Goal: Complete application form: Complete application form

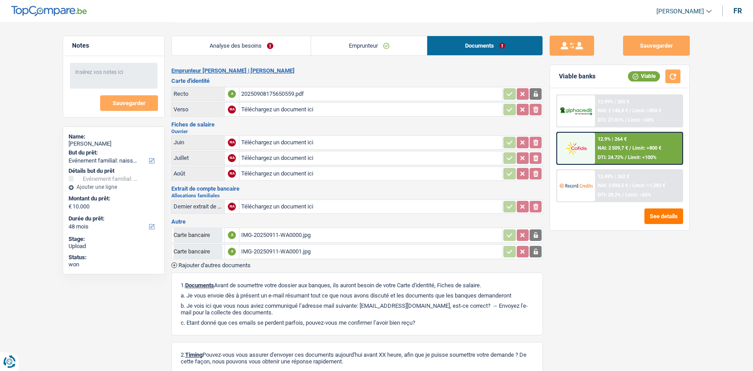
select select "familyEvent"
select select "48"
click at [328, 233] on div "IMG-20250911-WA0000.jpg" at bounding box center [370, 234] width 259 height 13
click at [265, 249] on div "IMG-20250911-WA0001.jpg" at bounding box center [370, 251] width 259 height 13
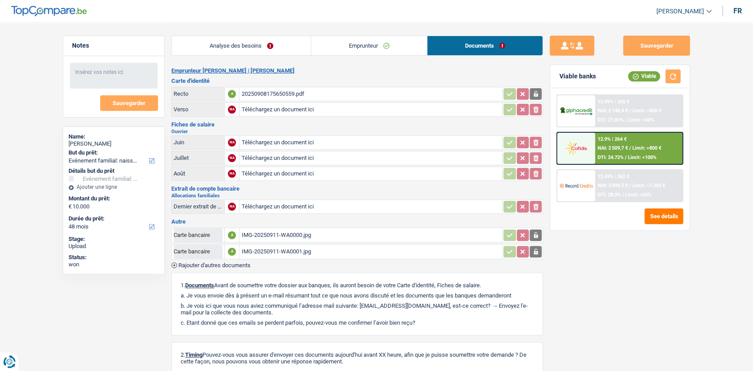
click at [242, 50] on link "Analyse des besoins" at bounding box center [241, 45] width 139 height 19
select select "familyEvent"
select select "48"
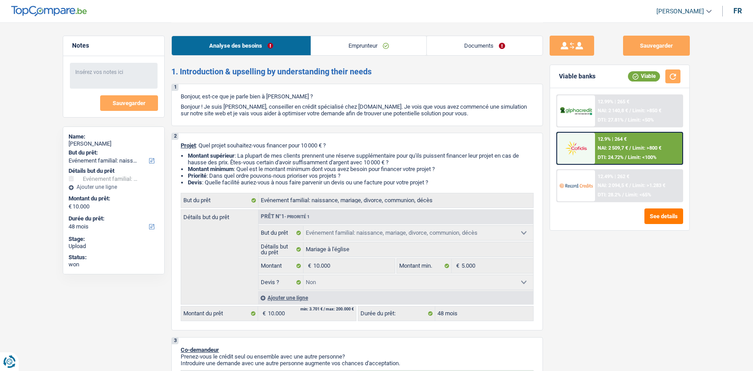
select select "familyEvent"
select select "48"
select select "familyEvent"
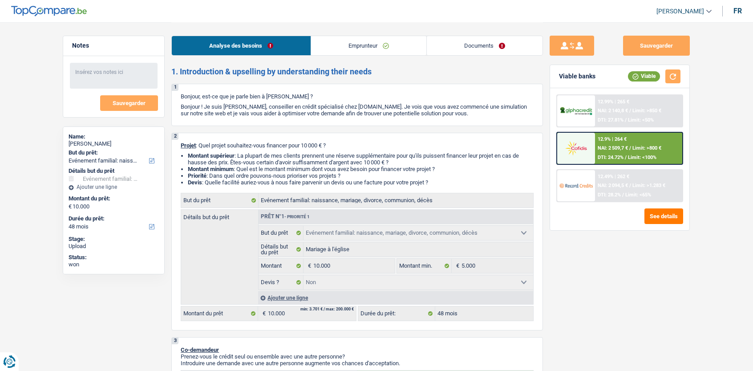
select select "false"
select select "48"
select select "worker"
select select "familyAllowances"
select select "netSalary"
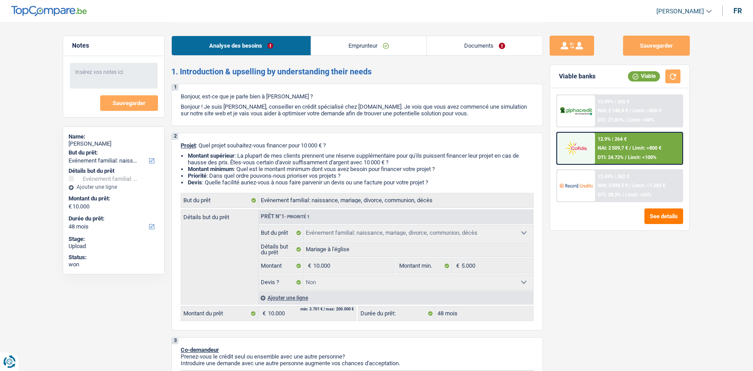
select select "other"
select select "mealVouchers"
select select "other"
select select "rents"
select select "cardOrCredit"
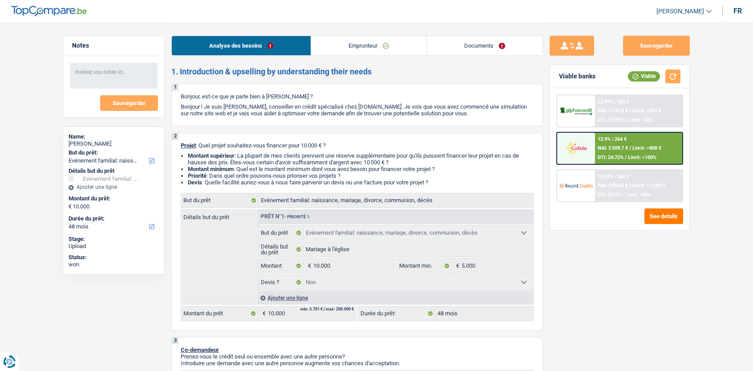
select select "familyEvent"
select select "false"
select select "48"
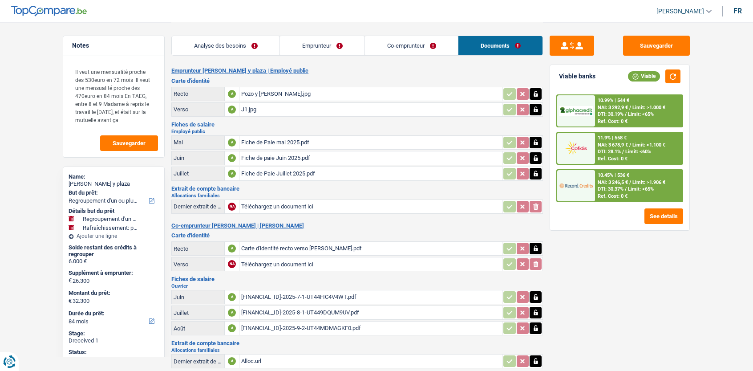
select select "refinancing"
select select "houseOrGarden"
select select "84"
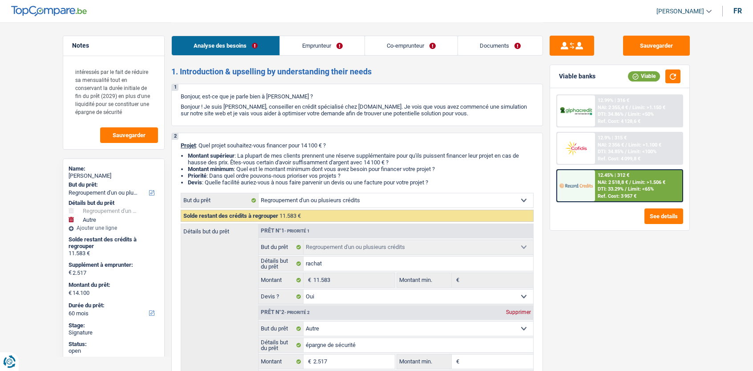
select select "refinancing"
select select "other"
select select "60"
select select "refinancing"
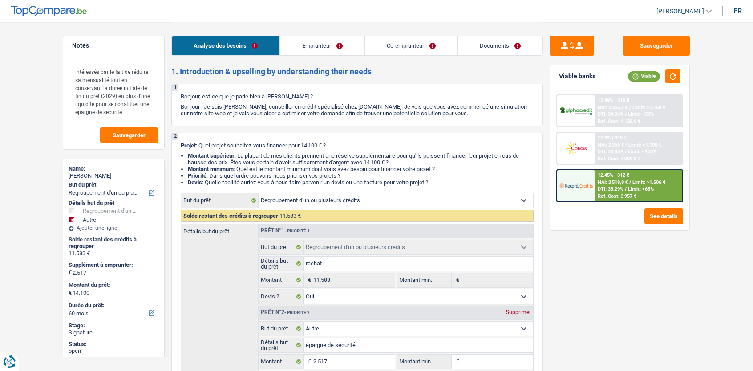
select select "refinancing"
select select "yes"
select select "other"
select select "60"
select select "publicEmployee"
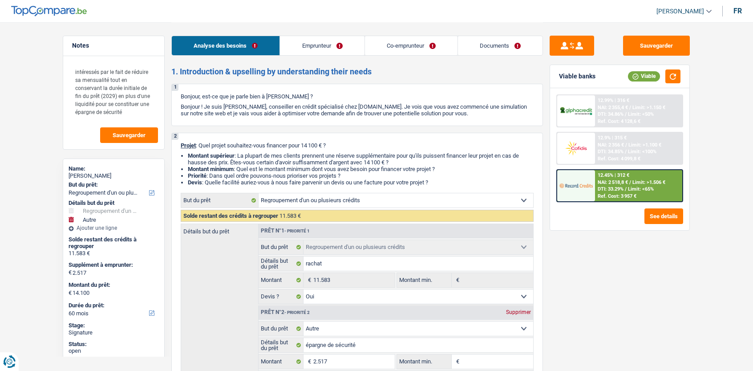
select select "retired"
select select "netSalary"
select select "mealVouchers"
select select "pension"
select select "rents"
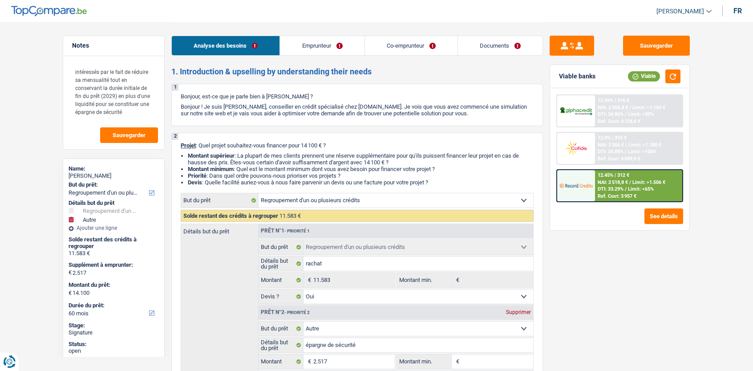
select select "personalLoan"
select select "homeFurnishingOrRelocation"
select select "60"
select select "personalLoan"
select select "homeFurnishingOrRelocation"
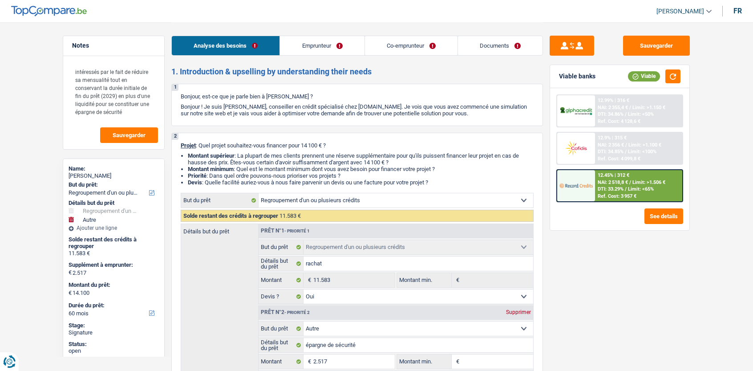
select select "36"
select select "refinancing"
select select "yes"
select select "other"
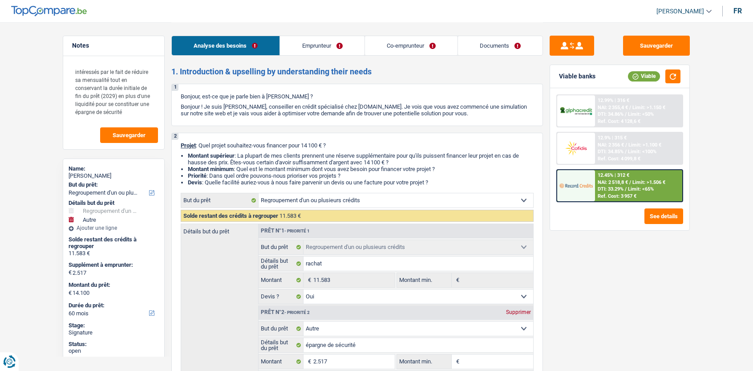
select select "60"
click at [491, 49] on link "Documents" at bounding box center [500, 45] width 85 height 19
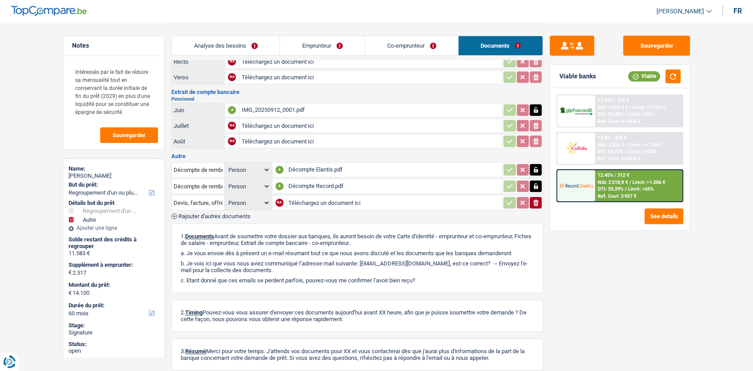
scroll to position [156, 0]
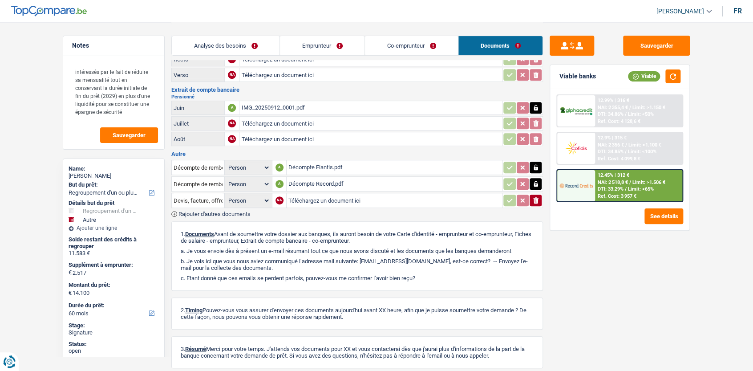
click at [250, 211] on span "Rajouter d'autres documents" at bounding box center [214, 214] width 72 height 6
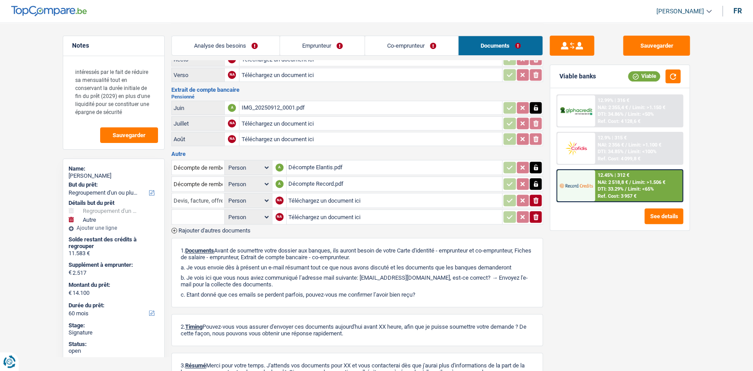
click at [211, 198] on input "Devis, facture, offre, bon de commande" at bounding box center [198, 200] width 49 height 14
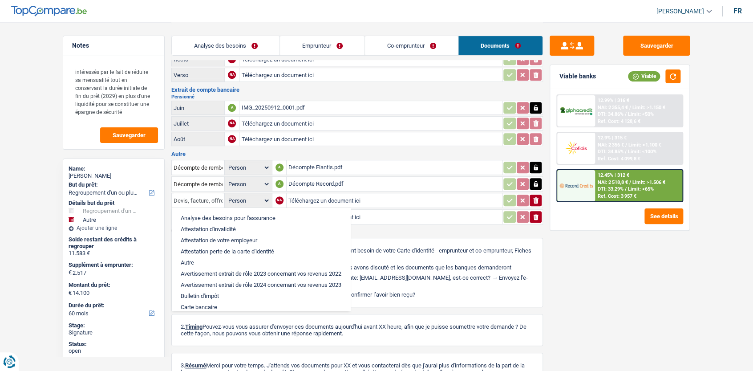
click at [211, 198] on input "Devis, facture, offre, bon de commande" at bounding box center [198, 200] width 49 height 14
type input "Devis, facture, d, bon de commande"
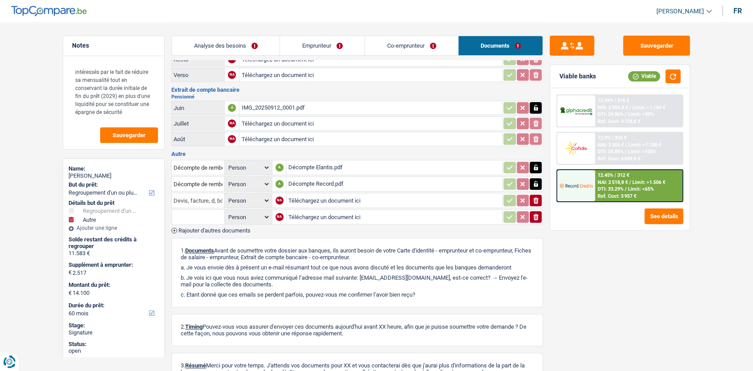
scroll to position [0, 42]
drag, startPoint x: 174, startPoint y: 198, endPoint x: 316, endPoint y: 199, distance: 141.9
click at [316, 199] on tr "Devis, facture, d, bon de commande Person Emprunteur Co-emprunteur NA Télécharg…" at bounding box center [356, 200] width 371 height 15
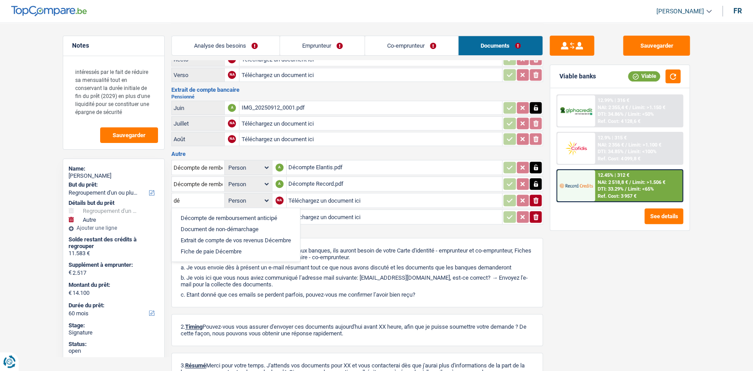
click at [247, 214] on li "Décompte de remboursement anticipé" at bounding box center [235, 217] width 119 height 11
type input "Décompte de remboursement anticipé"
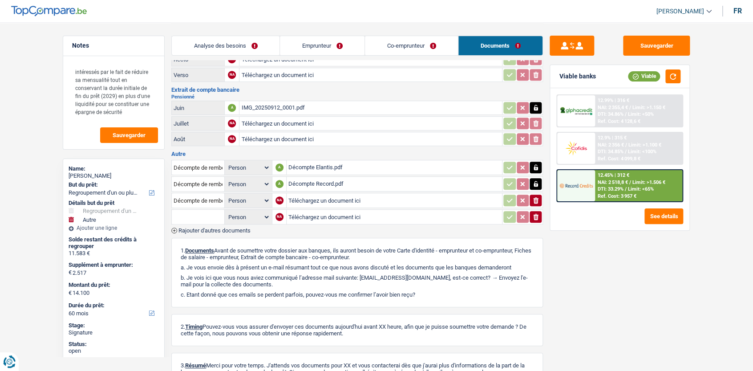
click at [210, 216] on input "text" at bounding box center [198, 217] width 49 height 14
type input "e"
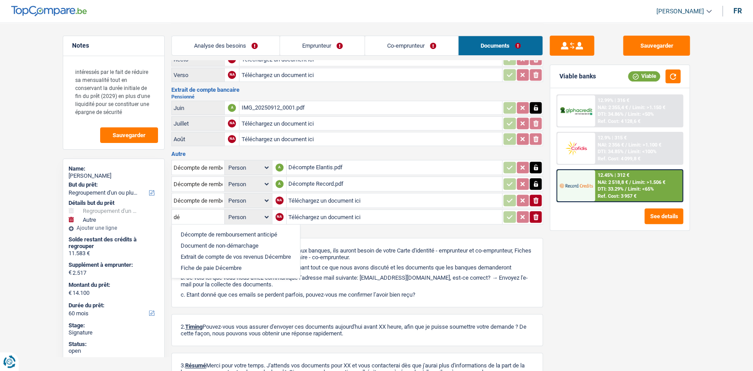
click at [216, 240] on li "Document de non-démarchage" at bounding box center [235, 245] width 119 height 11
type input "Document de non-démarchage"
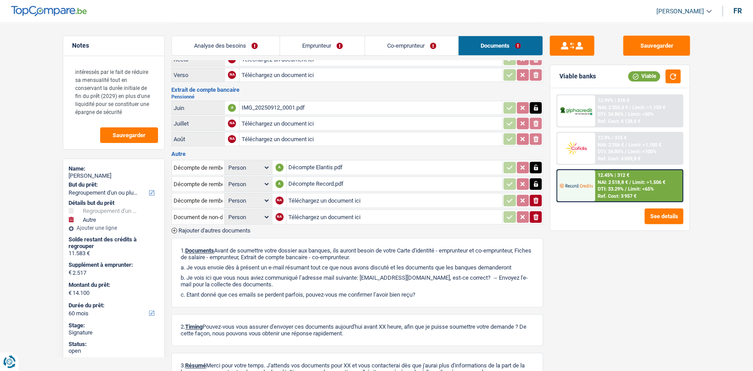
click at [317, 202] on input "Téléchargez un document ici" at bounding box center [394, 200] width 212 height 13
type input "C:\fakepath\IBC_021_C191_934373369750_SWZCNA_00001 1.pdf"
click at [302, 213] on input "Téléchargez un document ici" at bounding box center [394, 216] width 212 height 13
type input "C:\fakepath\F-131986_ProjetRBATotal_2025918135752 1.pdf"
click at [204, 213] on input "Document de non-démarchage" at bounding box center [198, 217] width 49 height 14
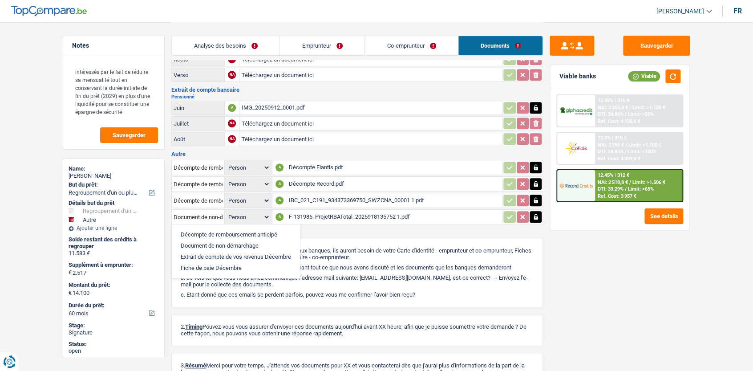
click at [213, 229] on li "Décompte de remboursement anticipé" at bounding box center [235, 234] width 119 height 11
type input "Décompte de remboursement anticipé"
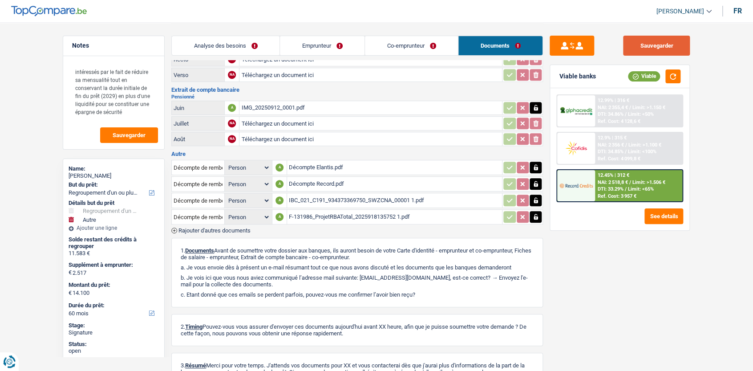
click at [650, 55] on button "Sauvegarder" at bounding box center [656, 46] width 67 height 20
click at [659, 48] on button "Sauvegarder" at bounding box center [656, 46] width 67 height 20
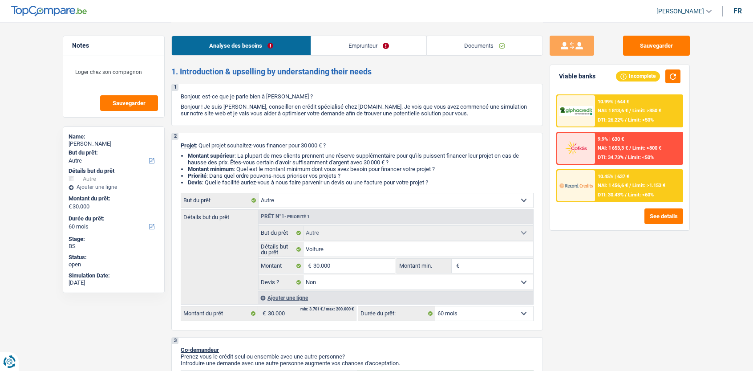
select select "other"
select select "60"
select select "other"
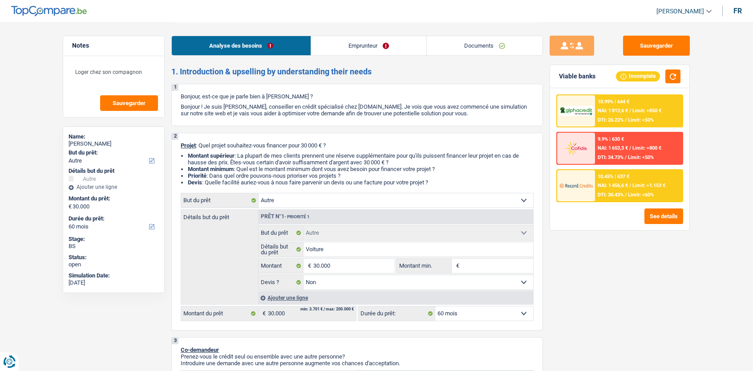
select select "false"
select select "60"
select select "independent"
select select "familyAllowances"
select select "netSalary"
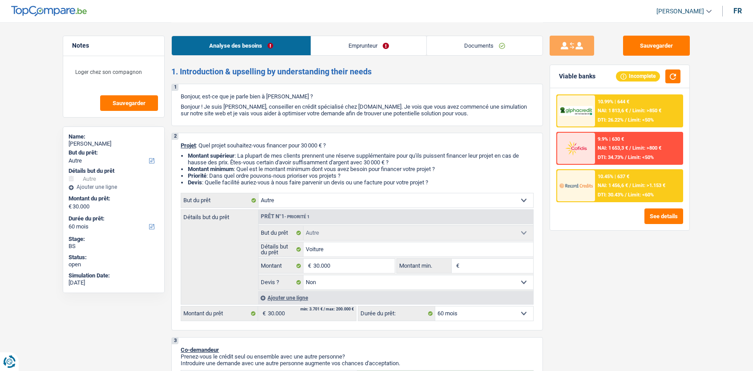
select select "liveWithParents"
select select "other"
select select "false"
select select "60"
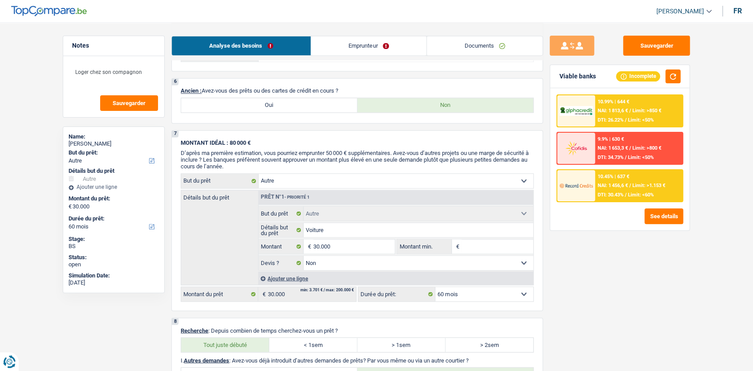
scroll to position [639, 0]
click at [284, 111] on label "Oui" at bounding box center [269, 104] width 176 height 14
click at [284, 111] on input "Oui" at bounding box center [269, 104] width 176 height 14
radio input "true"
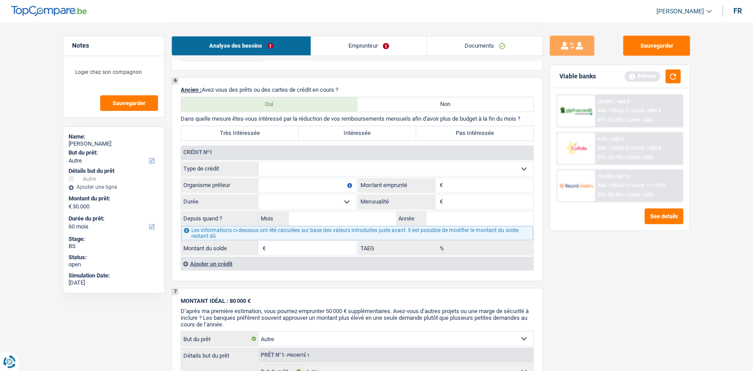
click at [465, 139] on label "Pas Intéressée" at bounding box center [474, 133] width 117 height 14
click at [465, 139] on input "Pas Intéressée" at bounding box center [474, 133] width 117 height 14
radio input "true"
click at [291, 188] on input "Organisme prêteur" at bounding box center [307, 185] width 98 height 14
type input "10001"
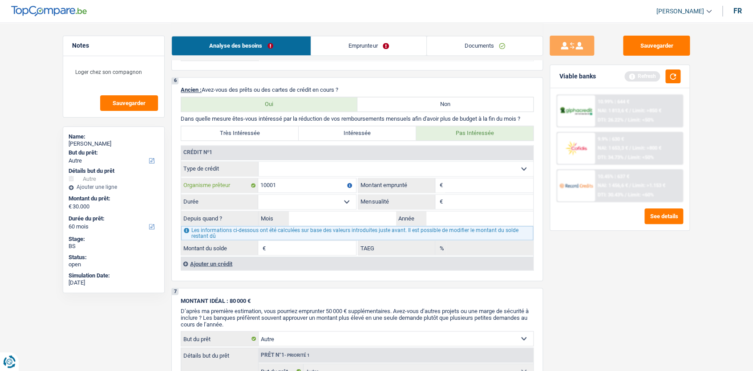
drag, startPoint x: 306, startPoint y: 196, endPoint x: 230, endPoint y: 188, distance: 76.9
click at [230, 188] on div "10001 Organisme prêteur" at bounding box center [268, 185] width 175 height 14
click at [488, 192] on input "Montant" at bounding box center [489, 185] width 88 height 14
type input "10.001"
click at [324, 209] on select "12 mois 18 mois 24 mois 30 mois 36 mois 42 mois 48 mois 60 mois Sélectionner un…" at bounding box center [307, 201] width 98 height 14
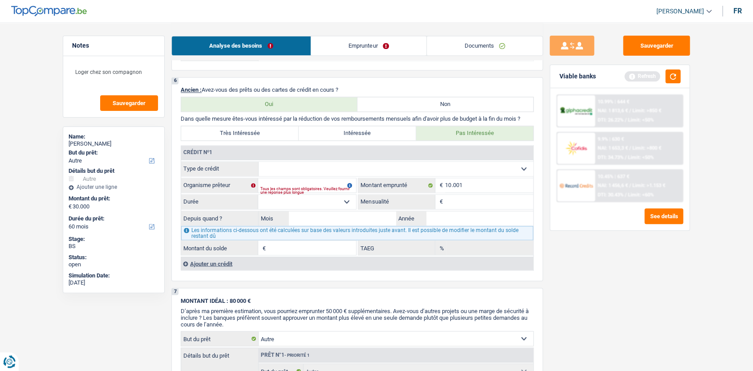
select select "48"
click at [258, 200] on select "12 mois 18 mois 24 mois 30 mois 36 mois 42 mois 48 mois 60 mois Sélectionner un…" at bounding box center [307, 201] width 98 height 14
click at [371, 223] on input "Mois" at bounding box center [342, 218] width 107 height 14
type input "06"
type input "2023"
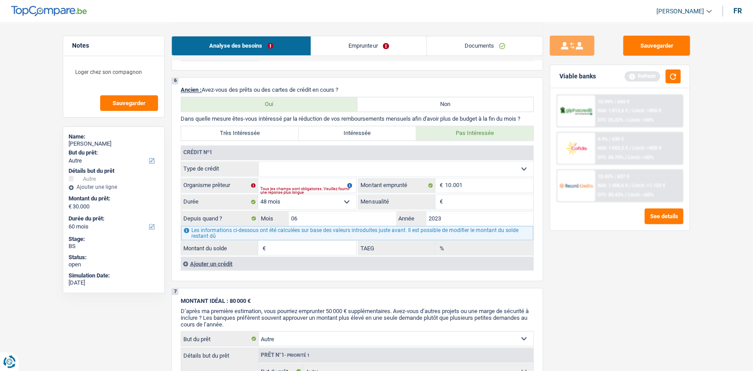
click at [468, 204] on input "Mensualité" at bounding box center [489, 201] width 88 height 14
type input "224"
click at [296, 187] on input "Organisme prêteur" at bounding box center [307, 185] width 98 height 14
type input "Alphacrédit"
click at [312, 176] on select "Carte ou ouverture de crédit Prêt hypothécaire Vente à tempérament Prêt à tempé…" at bounding box center [395, 168] width 274 height 14
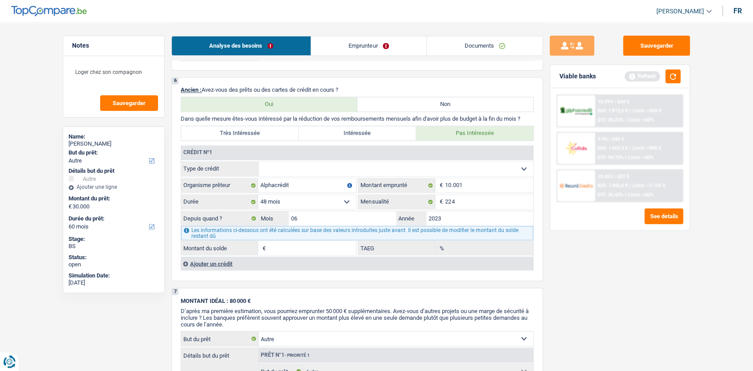
select select "carLoan"
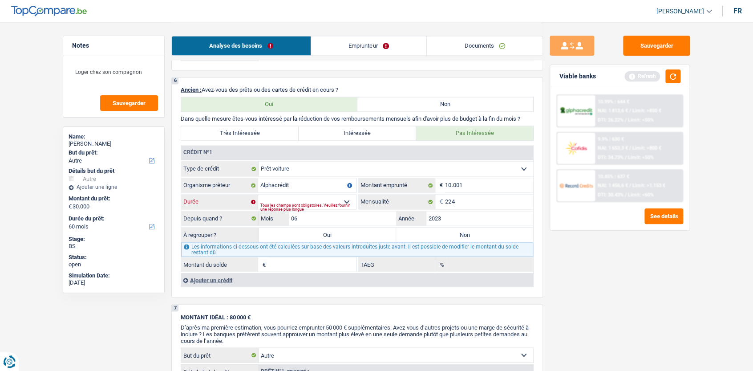
click at [331, 206] on select "12 mois 18 mois 24 mois 30 mois 36 mois 42 mois 48 mois 60 mois Sélectionner un…" at bounding box center [307, 201] width 98 height 14
select select "48"
click at [258, 200] on select "12 mois 18 mois 24 mois 30 mois 36 mois 42 mois 48 mois 60 mois Sélectionner un…" at bounding box center [307, 201] width 98 height 14
type input "4.553"
type input "3,65"
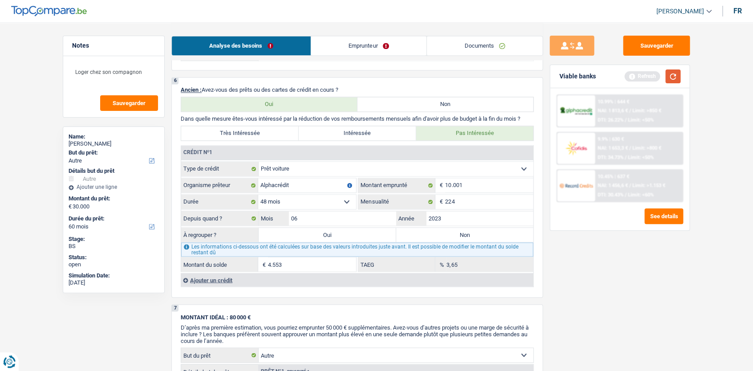
click at [670, 77] on button "button" at bounding box center [672, 76] width 15 height 14
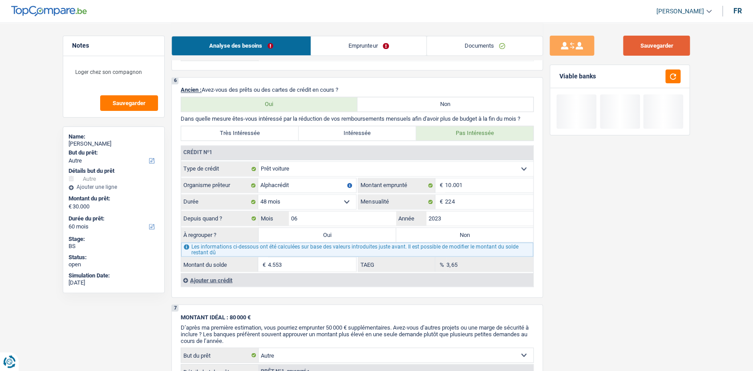
click at [660, 45] on button "Sauvegarder" at bounding box center [656, 46] width 67 height 20
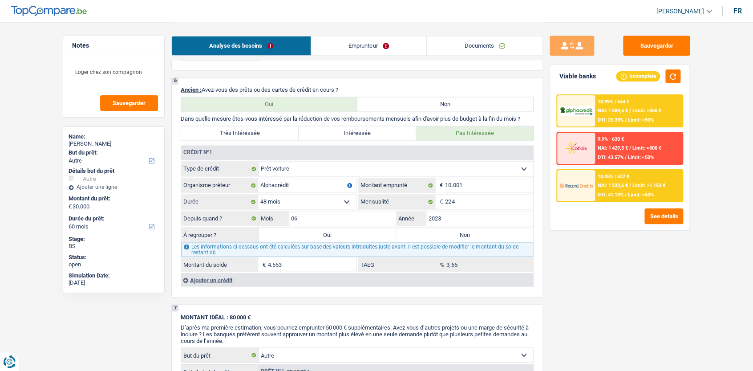
click at [460, 238] on label "Non" at bounding box center [464, 234] width 137 height 14
click at [460, 238] on input "Non" at bounding box center [464, 234] width 137 height 14
radio input "true"
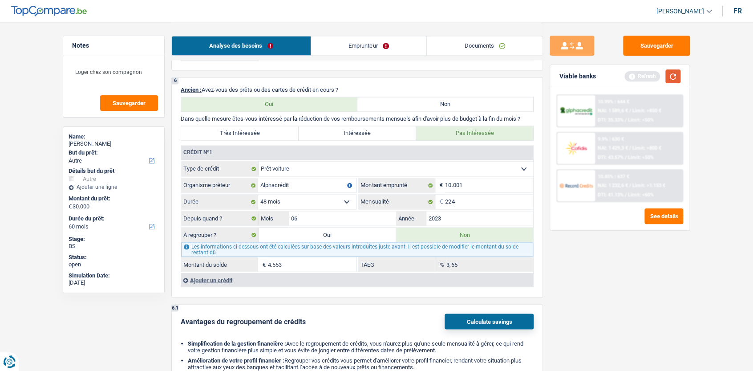
click at [669, 79] on button "button" at bounding box center [672, 76] width 15 height 14
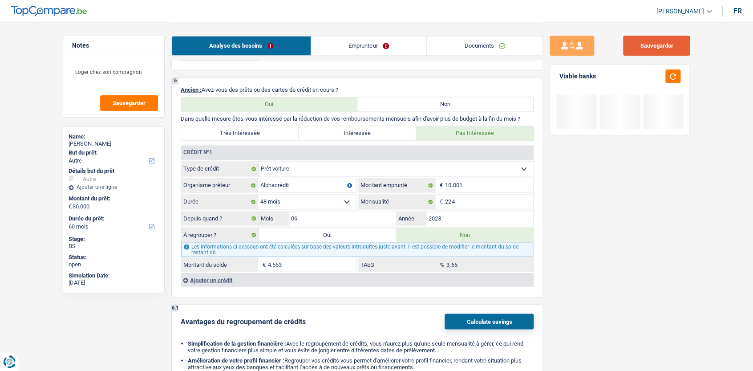
click at [646, 40] on button "Sauvegarder" at bounding box center [656, 46] width 67 height 20
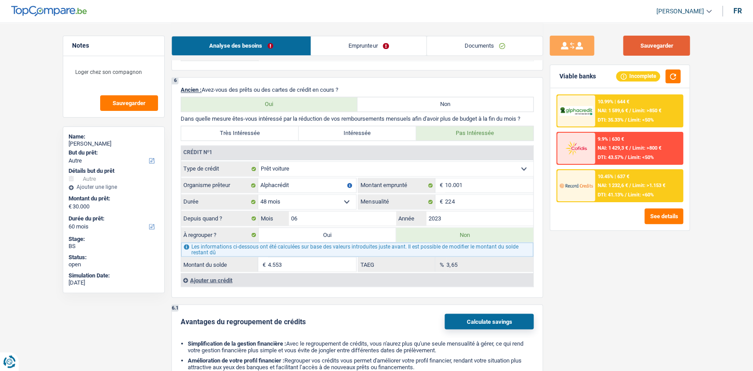
click at [638, 52] on button "Sauvegarder" at bounding box center [656, 46] width 67 height 20
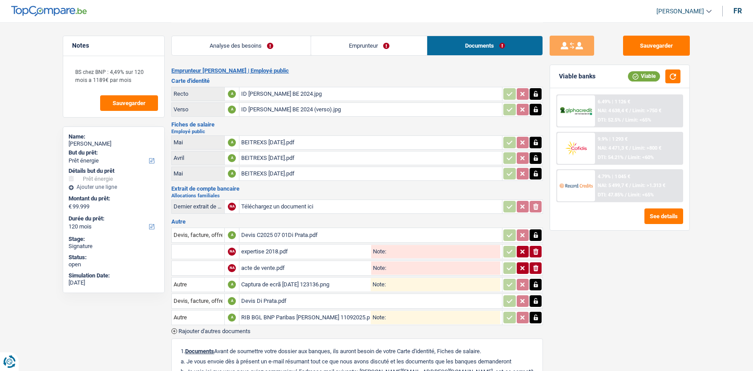
select select "energy"
select select "120"
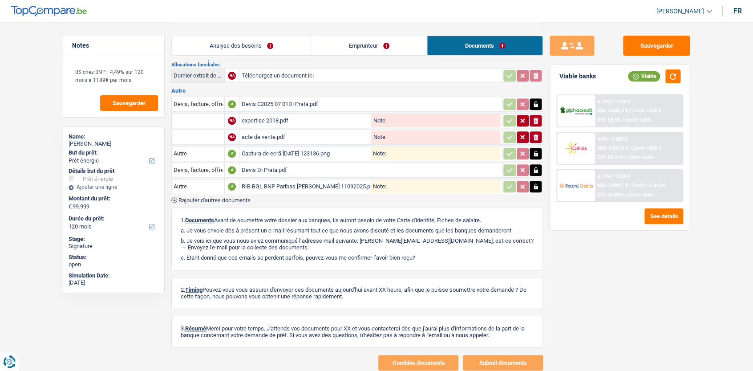
scroll to position [132, 0]
click at [239, 196] on span "Rajouter d'autres documents" at bounding box center [214, 199] width 72 height 6
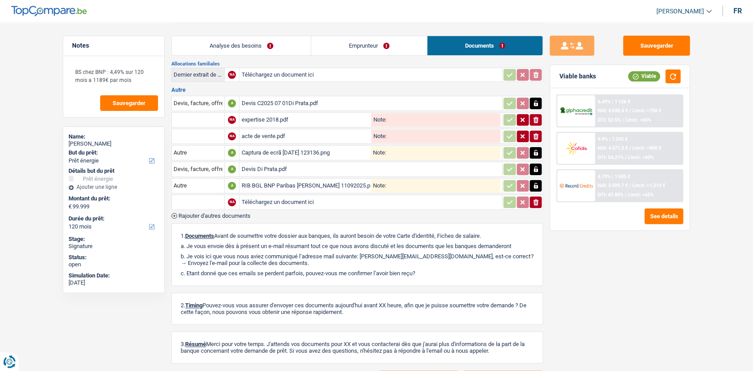
click at [228, 214] on span "Rajouter d'autres documents" at bounding box center [214, 216] width 72 height 6
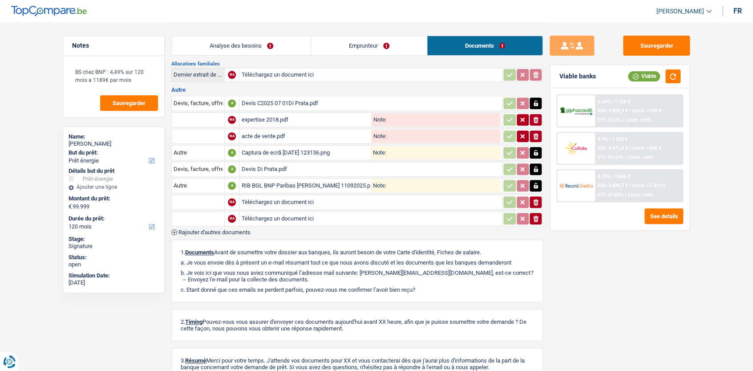
click at [229, 229] on span "Rajouter d'autres documents" at bounding box center [214, 232] width 72 height 6
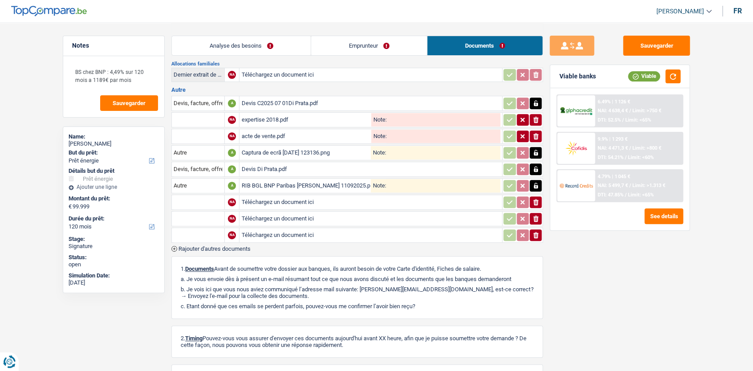
click at [226, 246] on span "Rajouter d'autres documents" at bounding box center [214, 249] width 72 height 6
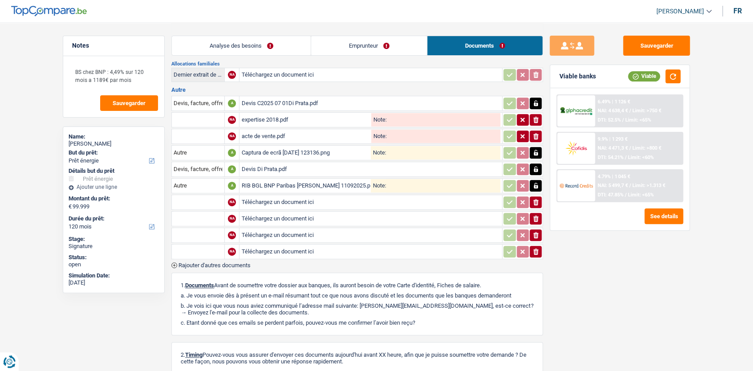
click at [229, 262] on span "Rajouter d'autres documents" at bounding box center [214, 265] width 72 height 6
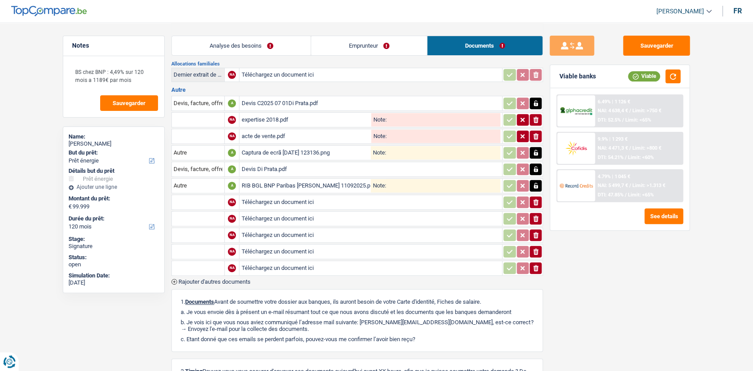
click at [232, 278] on span "Rajouter d'autres documents" at bounding box center [214, 281] width 72 height 6
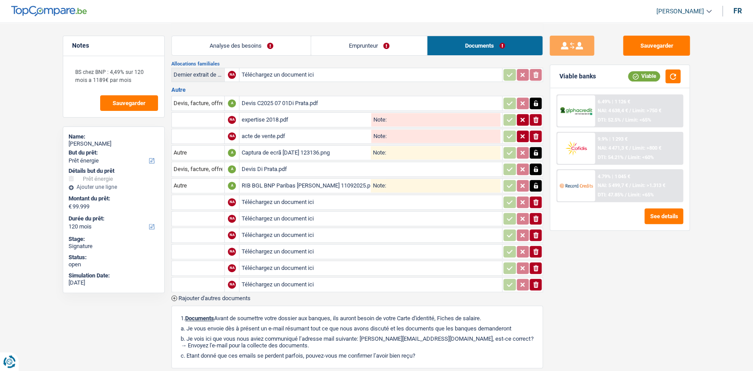
click at [283, 196] on input "Téléchargez un document ici" at bounding box center [370, 201] width 259 height 13
type input "C:\fakepath\preuve viremet bancaire salaire [DATE] (BGL).pdf"
click at [359, 230] on input "Téléchargez un document ici" at bounding box center [370, 234] width 259 height 13
type input "C:\fakepath\preuve viremet bancaire salaire [DATE] (BCEE).pdf"
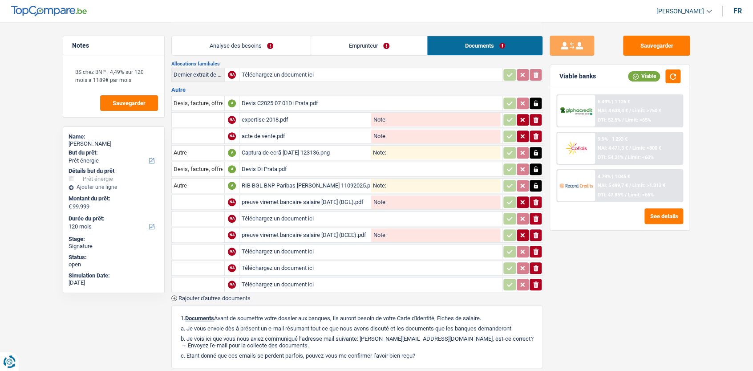
click at [370, 245] on input "Téléchargez un document ici" at bounding box center [370, 251] width 259 height 13
type input "C:\fakepath\preuve viremet bancaire salaire [DATE] (BGL).pdf"
click at [375, 214] on input "Téléchargez un document ici" at bounding box center [370, 218] width 259 height 13
type input "C:\fakepath\preuve viremet bancaire salaire [DATE] (BCEE).pdf"
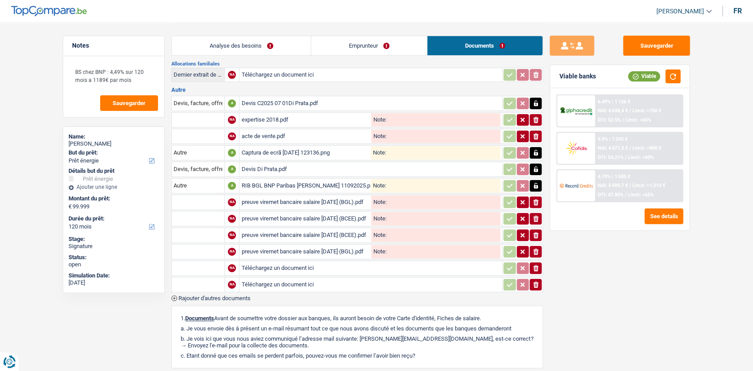
click at [315, 261] on input "Téléchargez un document ici" at bounding box center [370, 267] width 259 height 13
type input "C:\fakepath\preuve viremet bancaire salaire [DATE] (BCEE).pdf"
click at [267, 280] on input "Téléchargez un document ici" at bounding box center [370, 284] width 259 height 13
type input "C:\fakepath\preuve viremet bancaire salaire [DATE] (BGL).pdf"
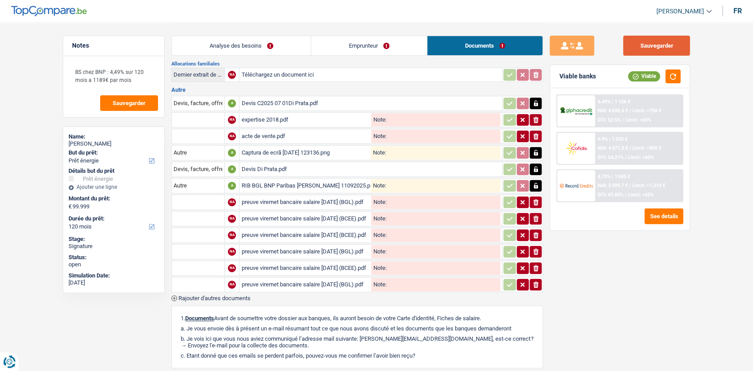
click at [658, 48] on button "Sauvegarder" at bounding box center [656, 46] width 67 height 20
click at [652, 40] on button "Sauvegarder" at bounding box center [656, 46] width 67 height 20
